Goal: Navigation & Orientation: Find specific page/section

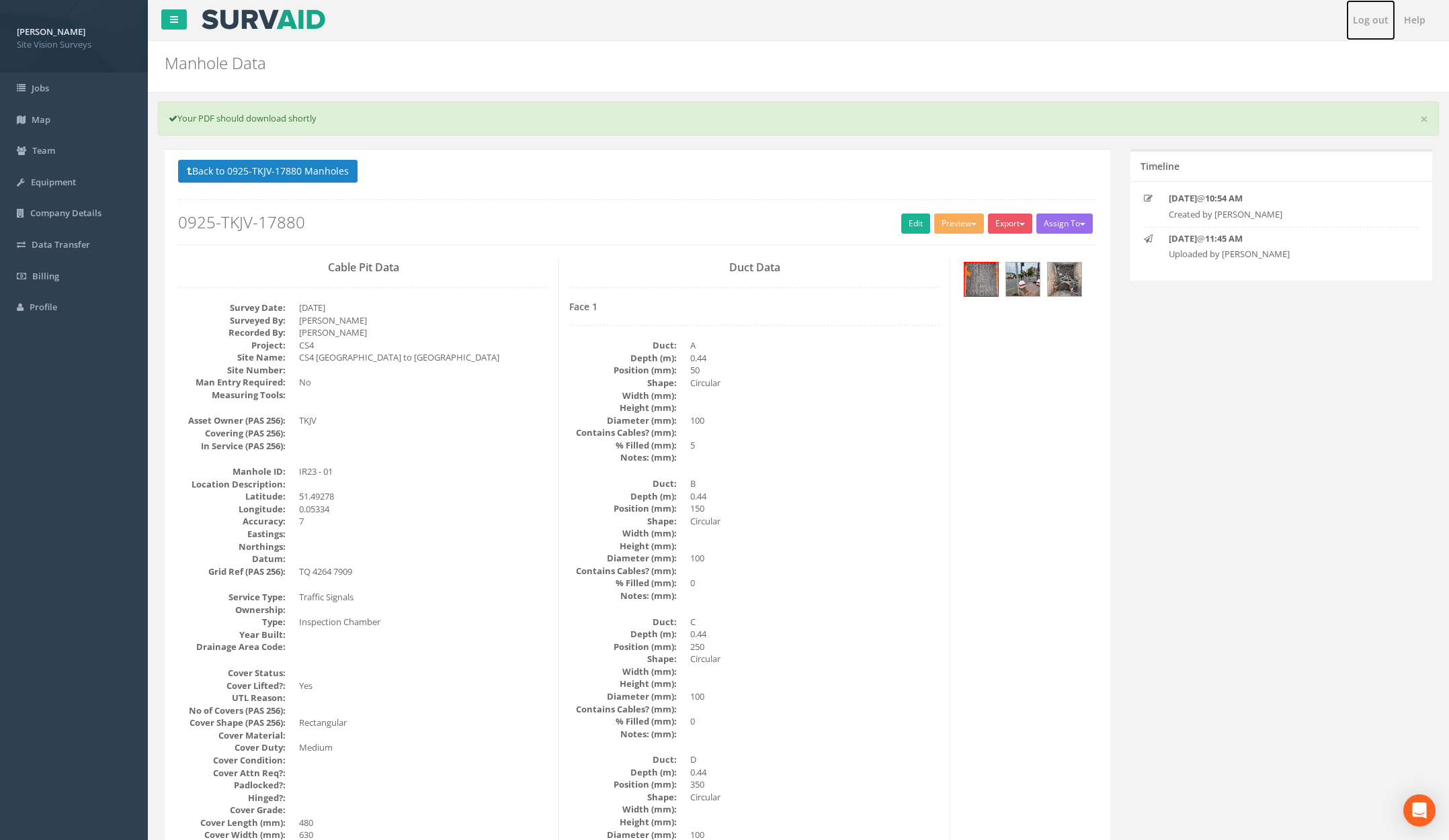
click at [1366, 21] on link "Log out" at bounding box center [1371, 20] width 49 height 40
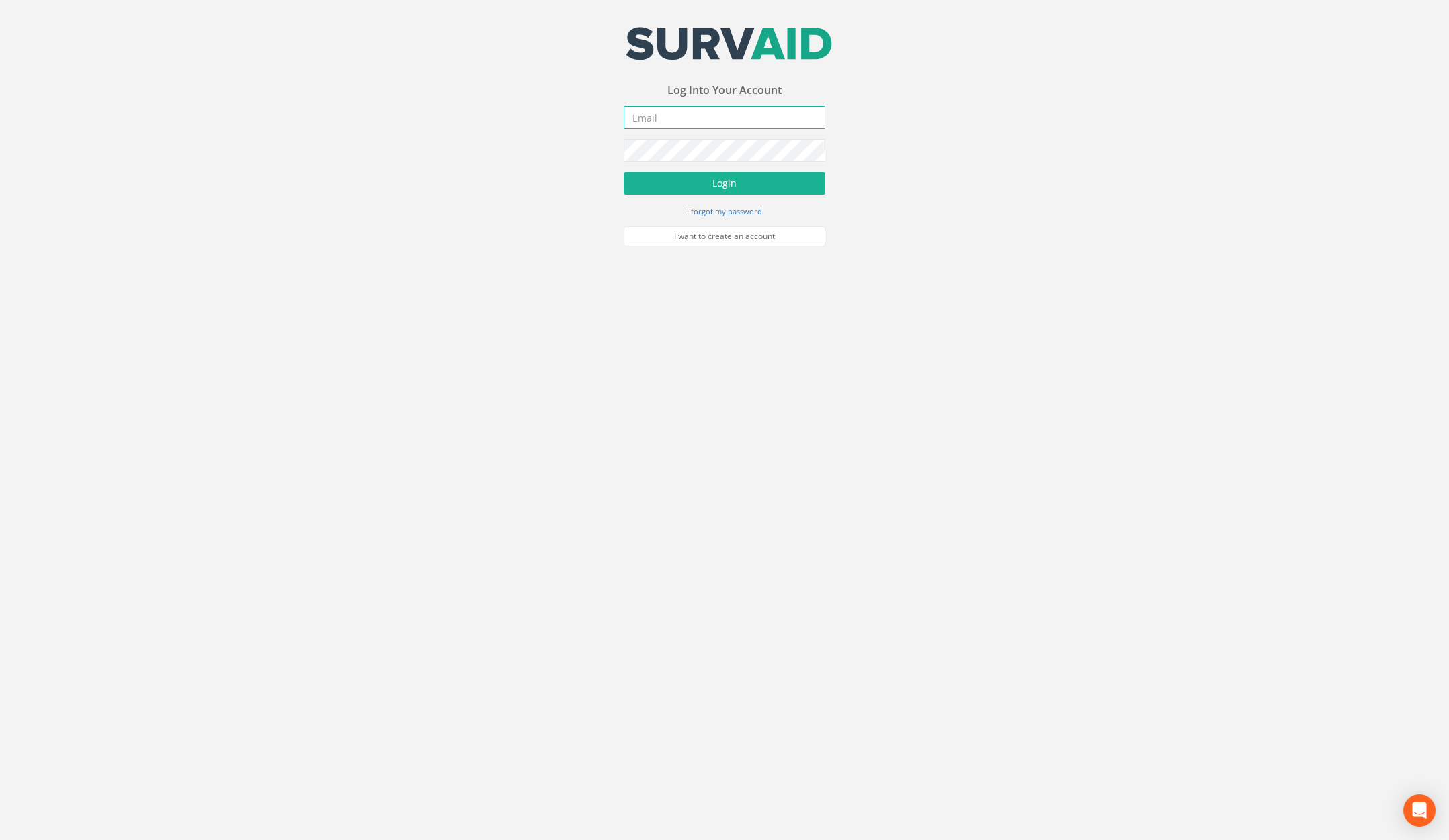
click at [661, 122] on input "email" at bounding box center [725, 118] width 202 height 23
type input "[PERSON_NAME][EMAIL_ADDRESS][PERSON_NAME][DOMAIN_NAME]"
click at [624, 172] on button "Login" at bounding box center [725, 183] width 202 height 23
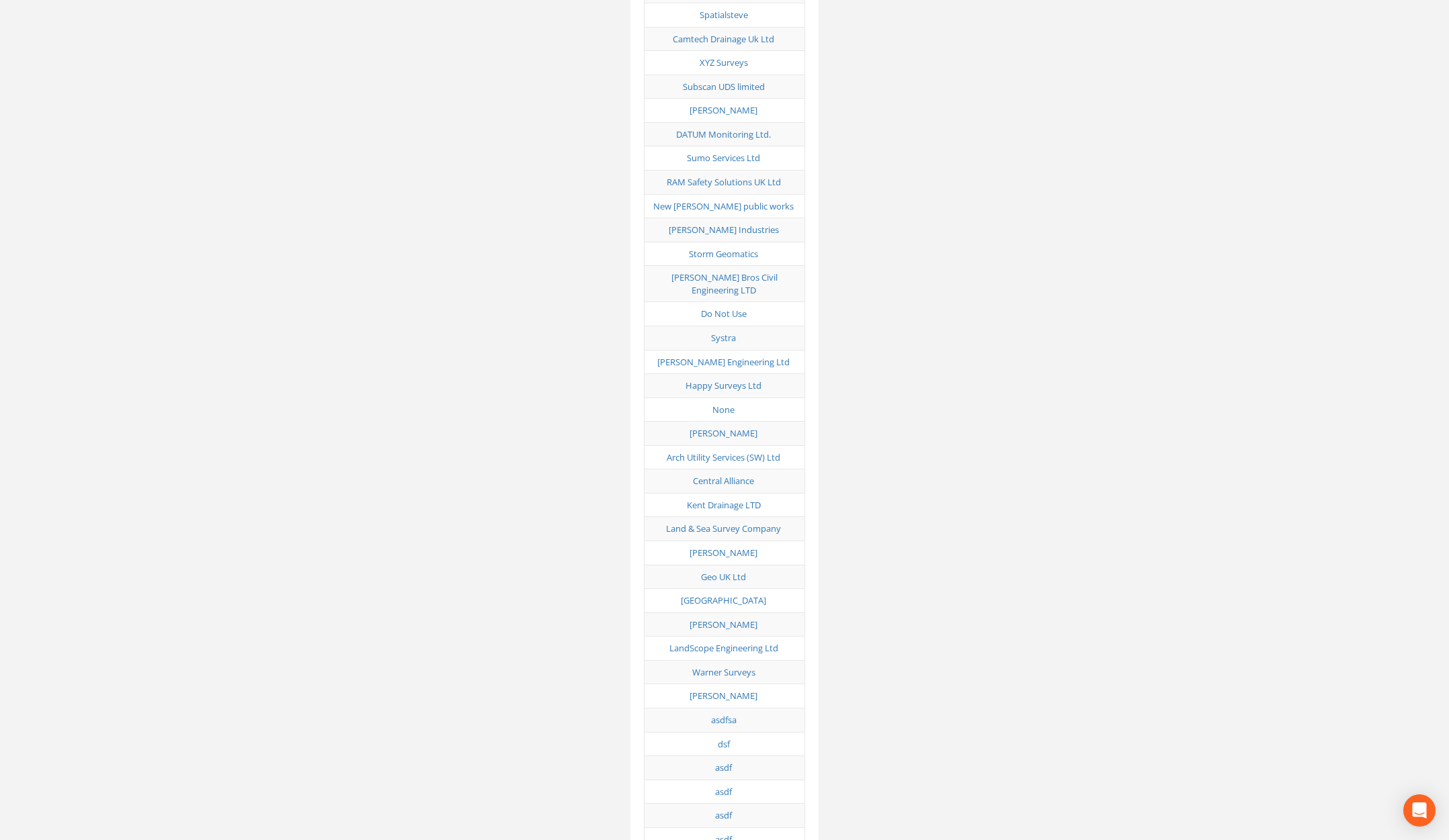
scroll to position [2314, 0]
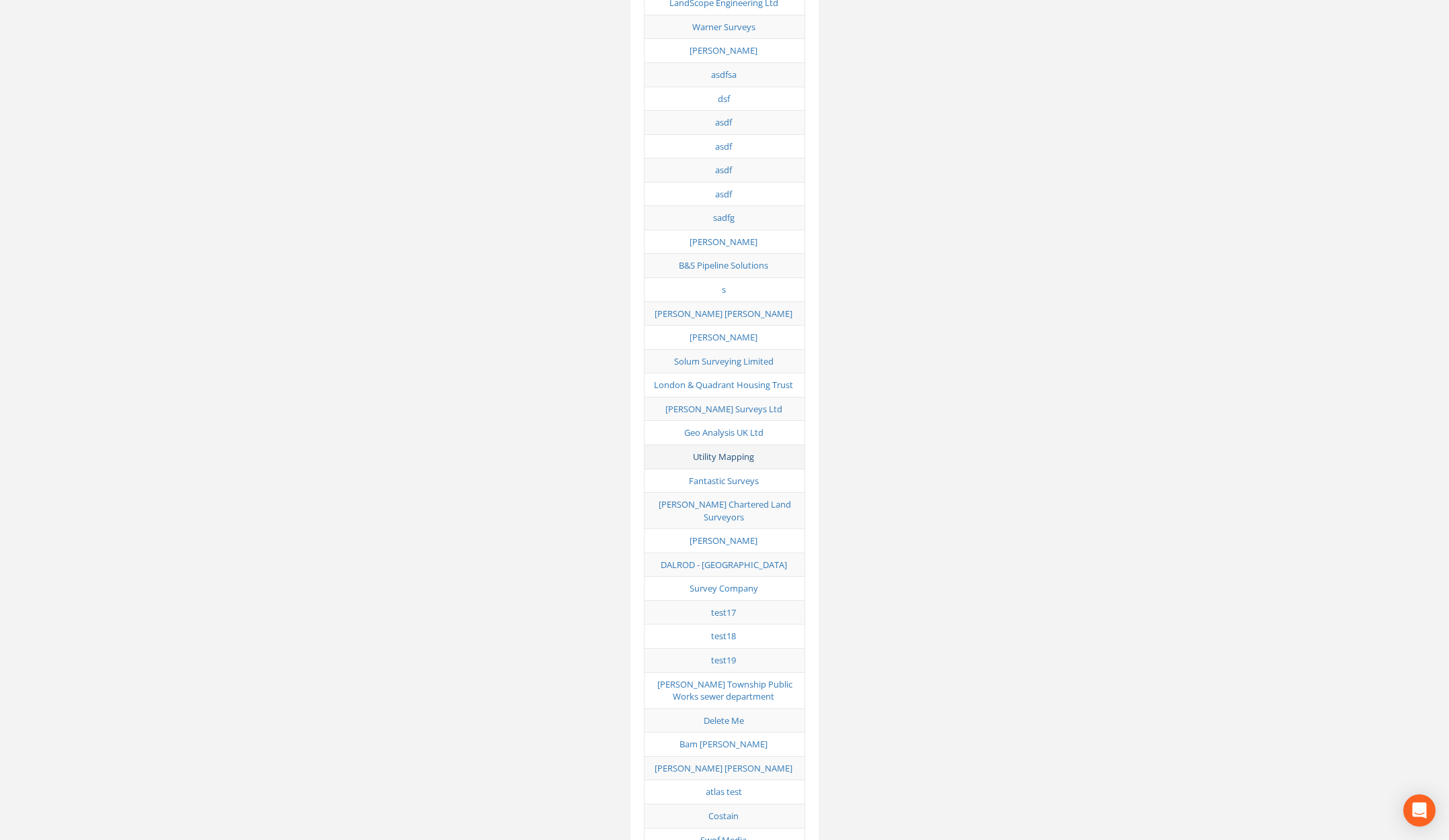
click at [745, 451] on link "Utility Mapping" at bounding box center [723, 457] width 61 height 12
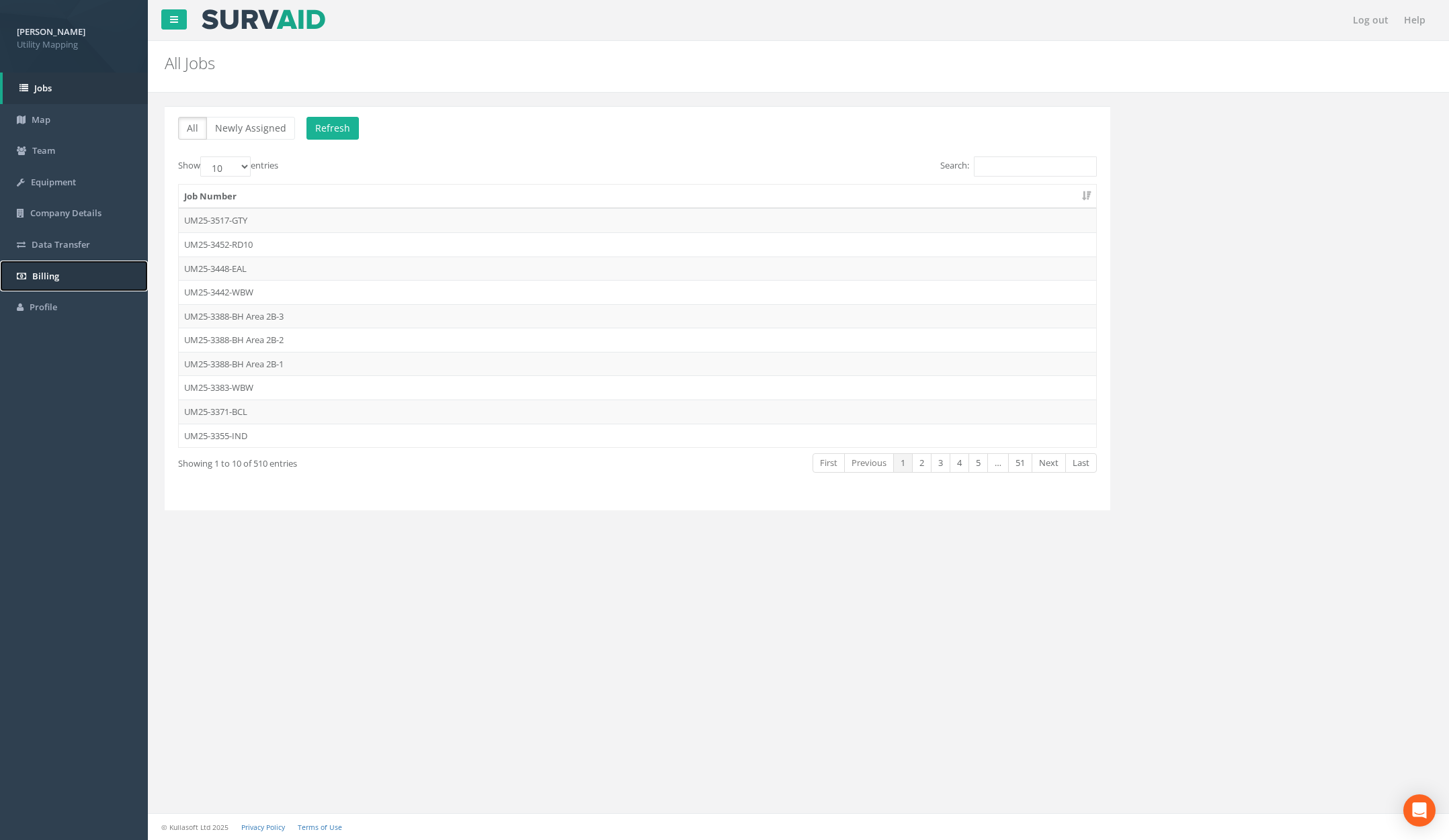
click at [90, 279] on link "Billing" at bounding box center [74, 276] width 148 height 32
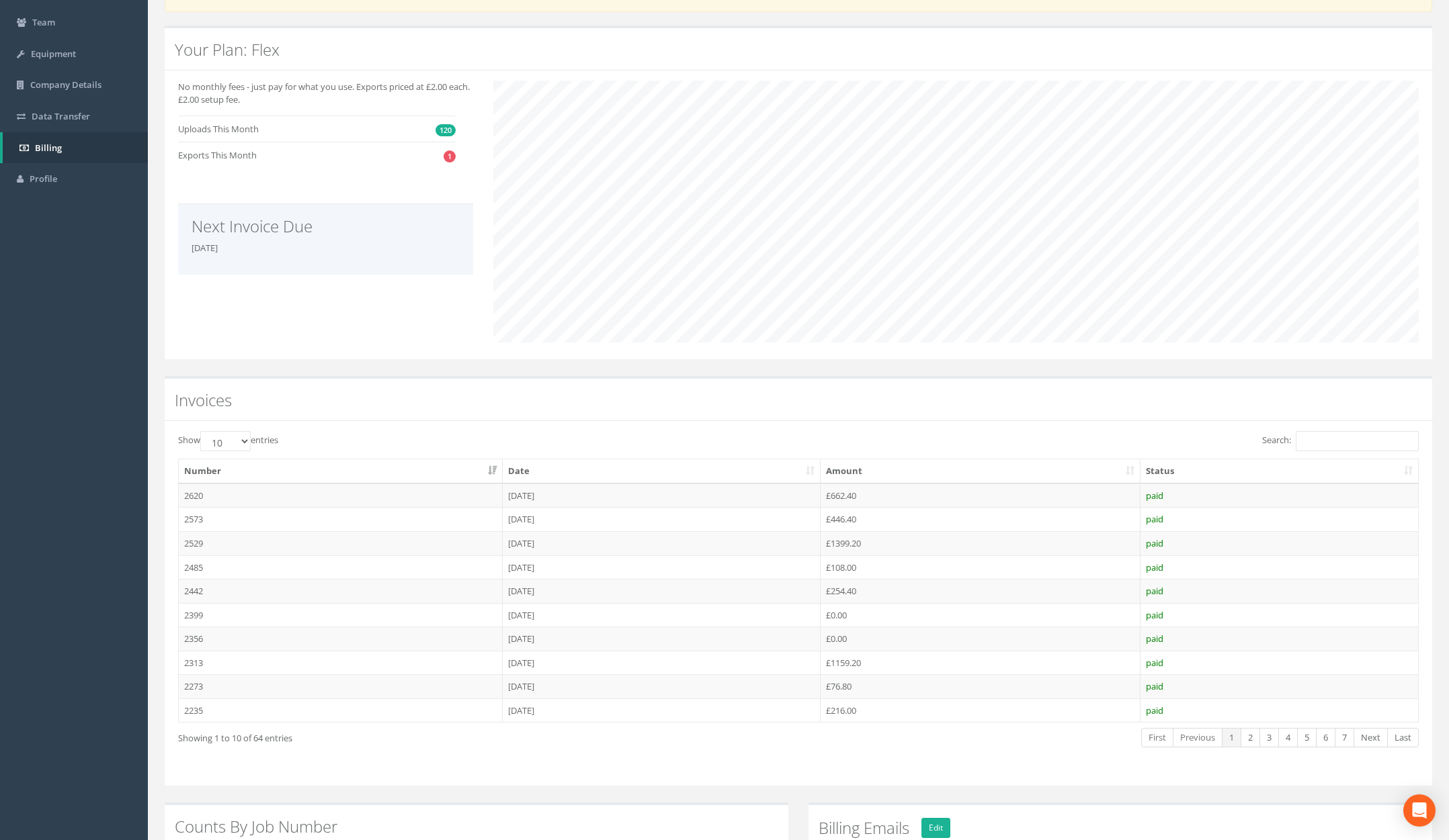
scroll to position [130, 0]
click at [243, 438] on select "10 25 50 100" at bounding box center [225, 440] width 50 height 20
select select "25"
click at [202, 430] on select "10 25 50 100" at bounding box center [225, 440] width 50 height 20
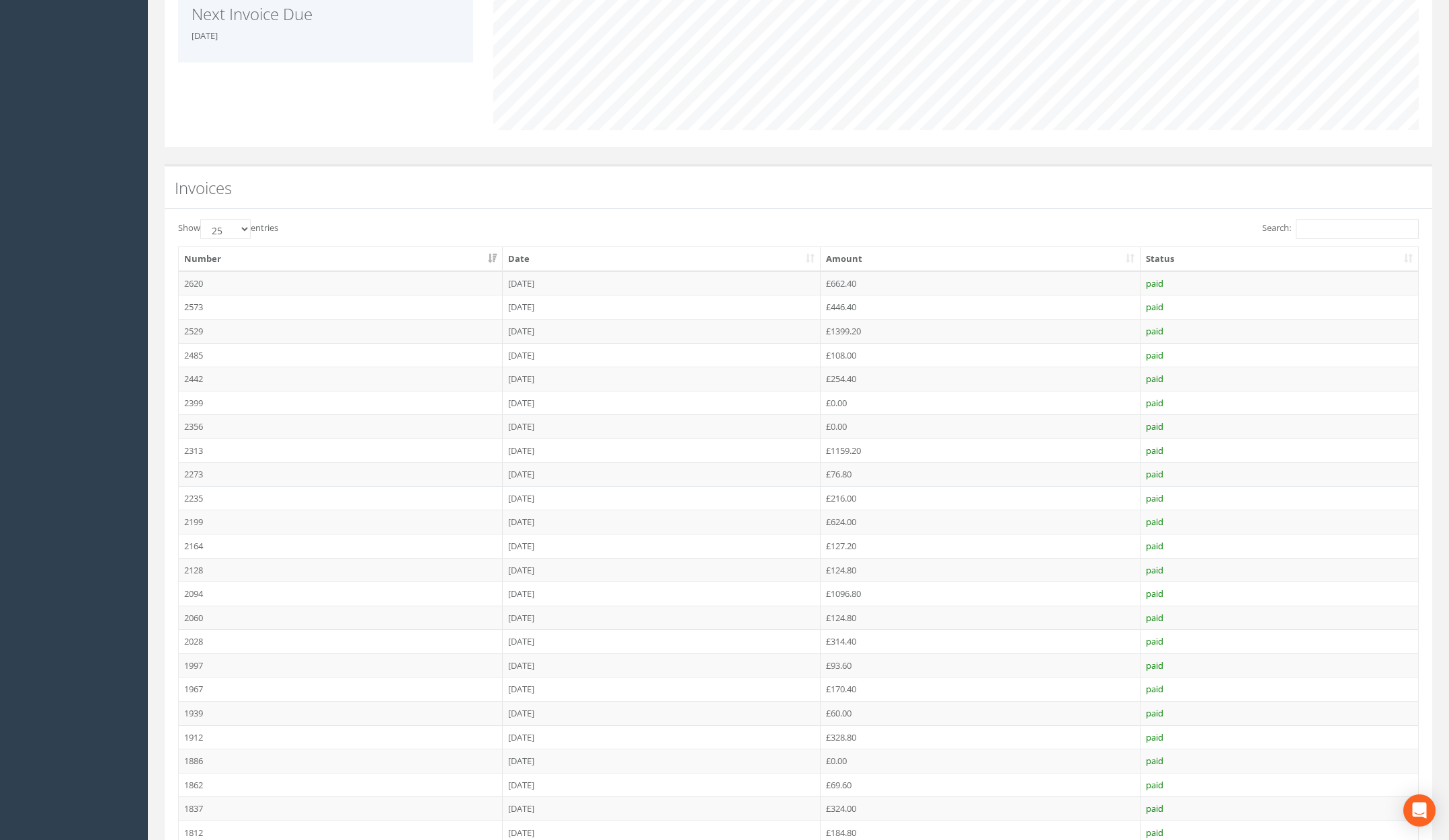
scroll to position [0, 0]
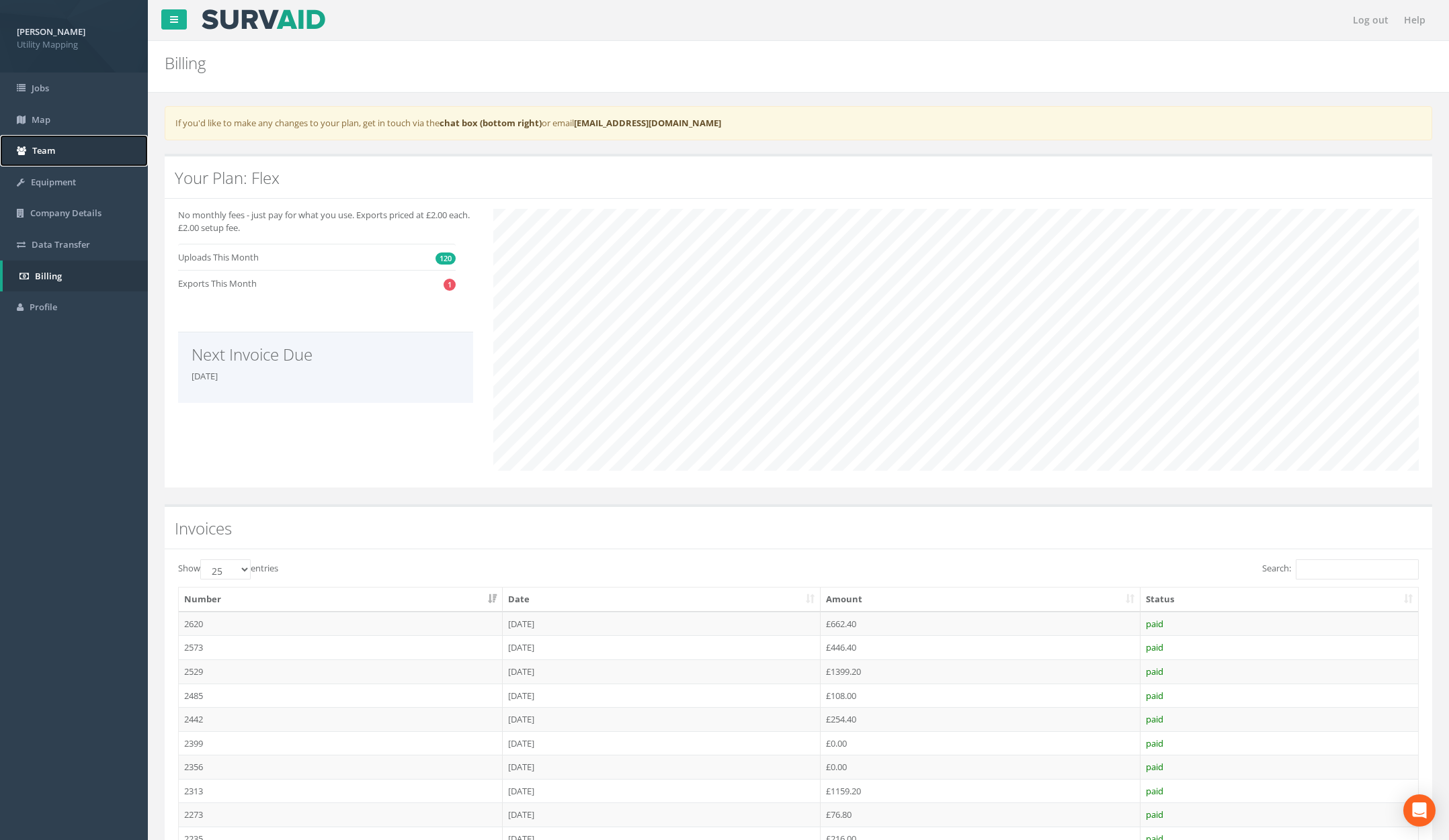
click at [47, 156] on span "Team" at bounding box center [44, 150] width 23 height 12
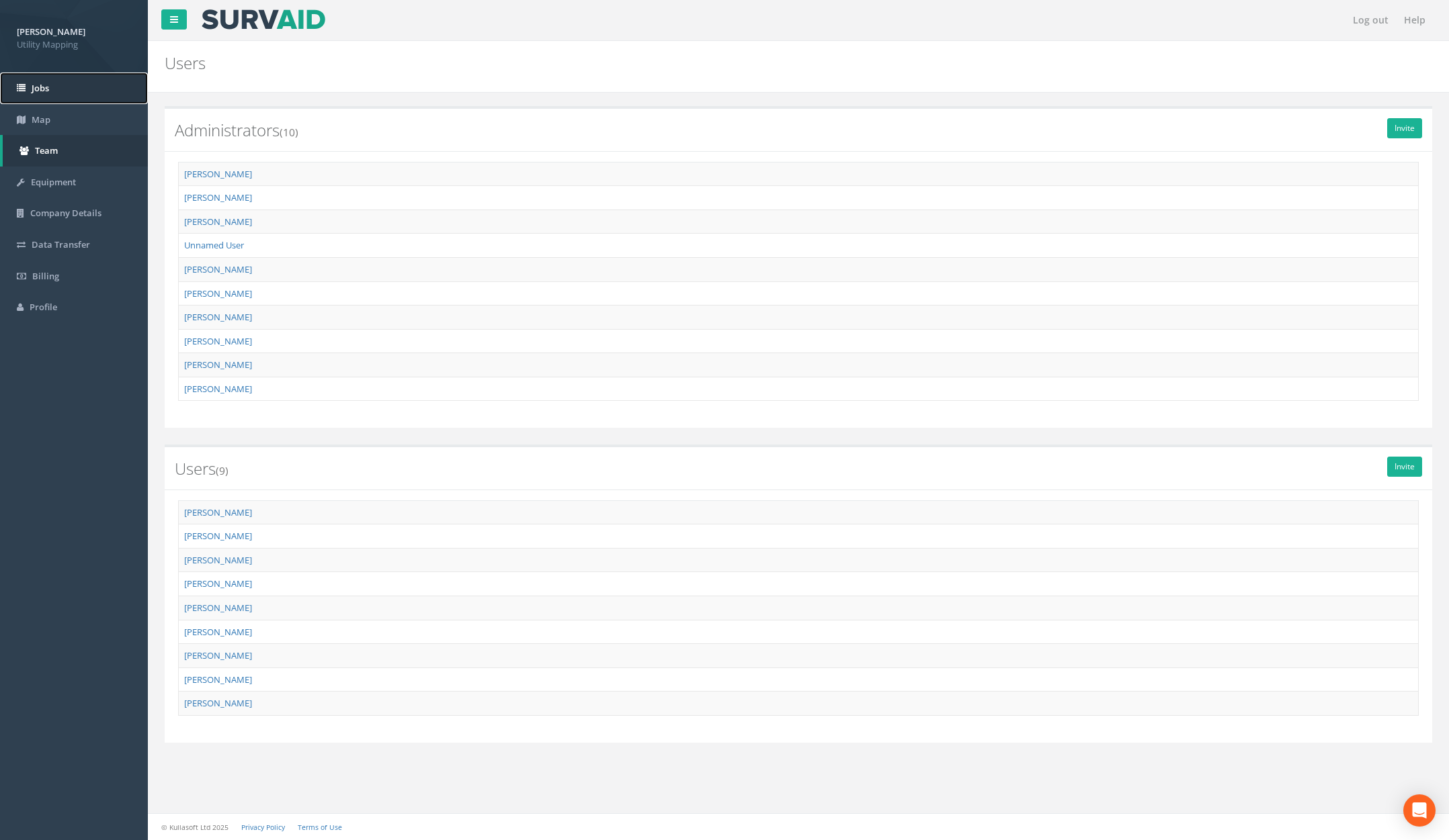
click at [36, 92] on span "Jobs" at bounding box center [40, 87] width 18 height 12
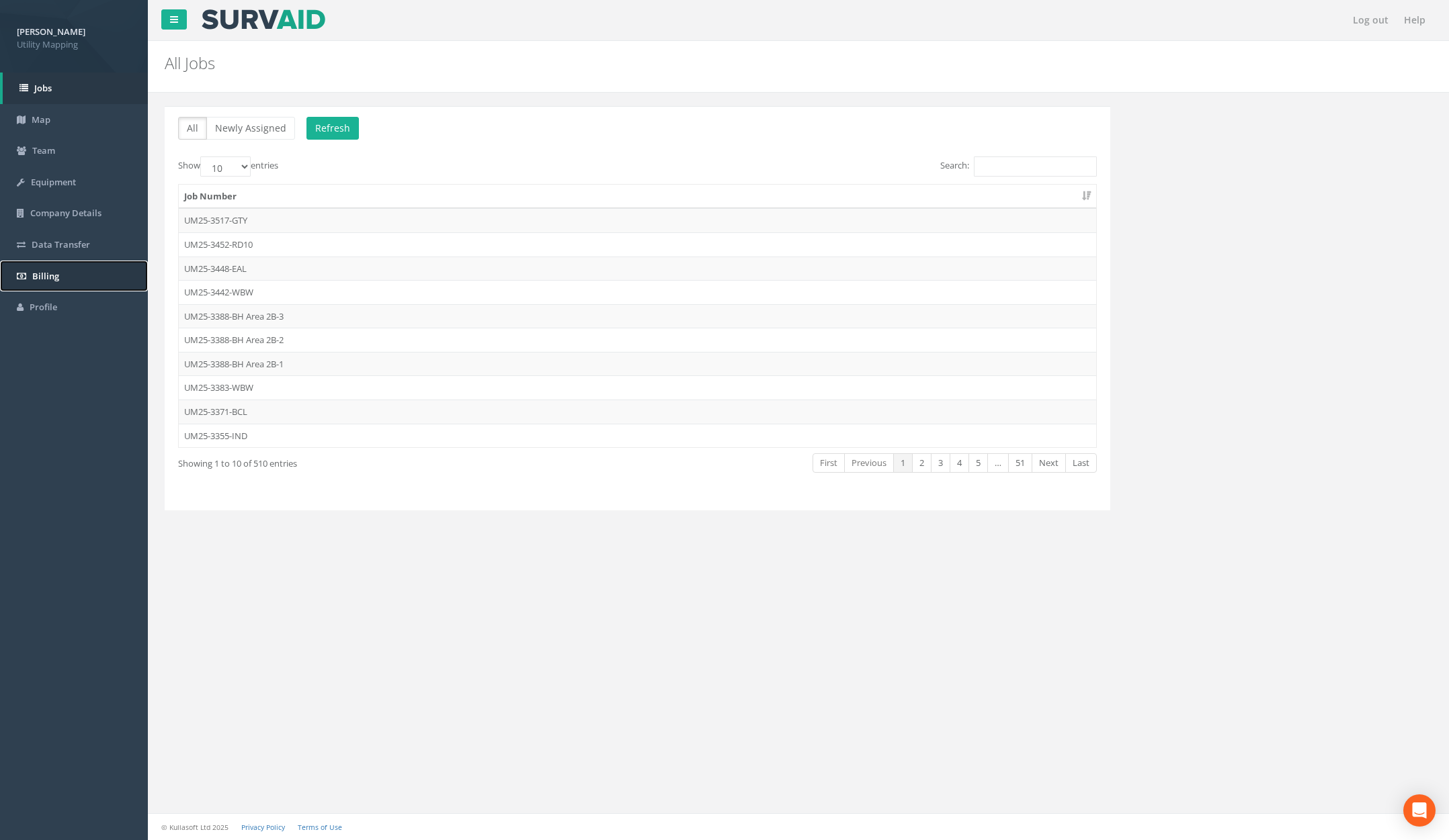
click at [53, 277] on span "Billing" at bounding box center [46, 276] width 27 height 12
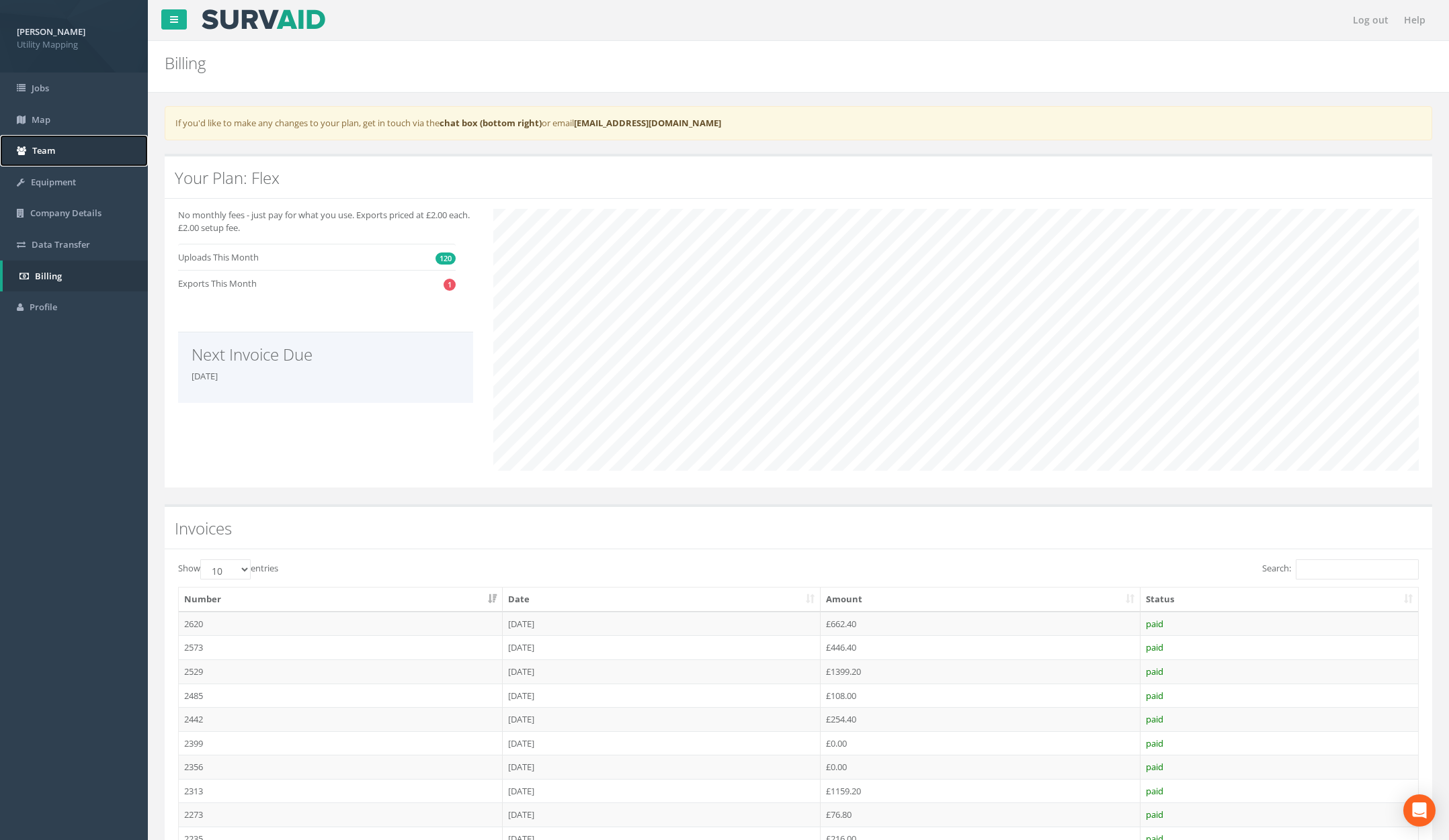
click at [97, 151] on link "Team" at bounding box center [74, 151] width 148 height 32
